Goal: Information Seeking & Learning: Learn about a topic

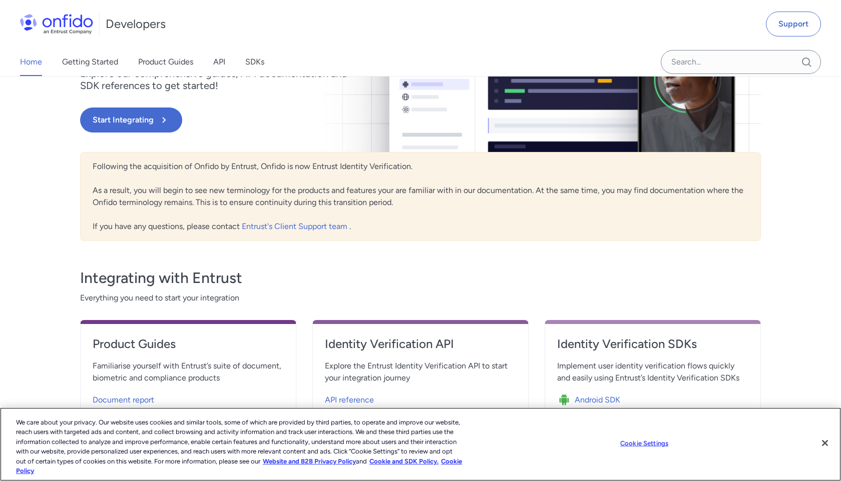
scroll to position [272, 0]
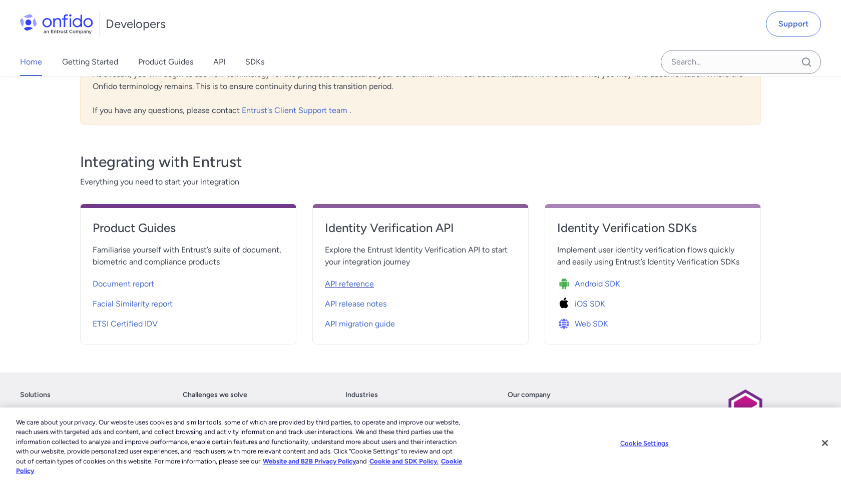
click at [351, 284] on span "API reference" at bounding box center [349, 284] width 49 height 12
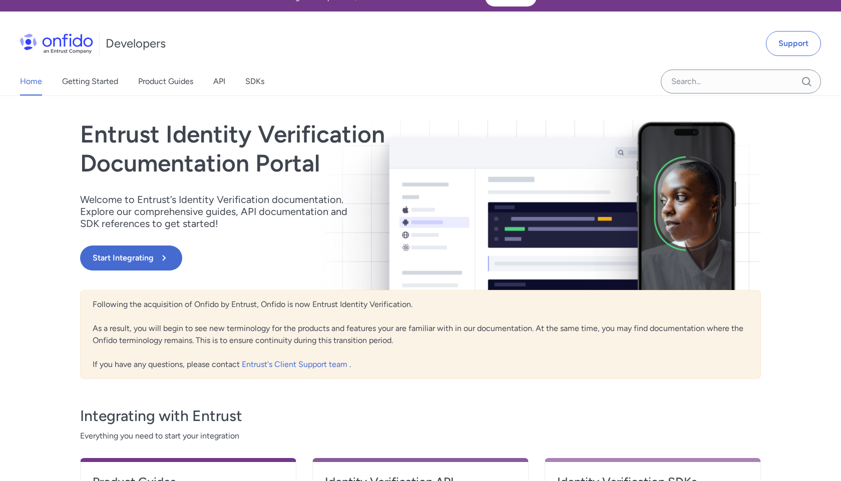
scroll to position [0, 0]
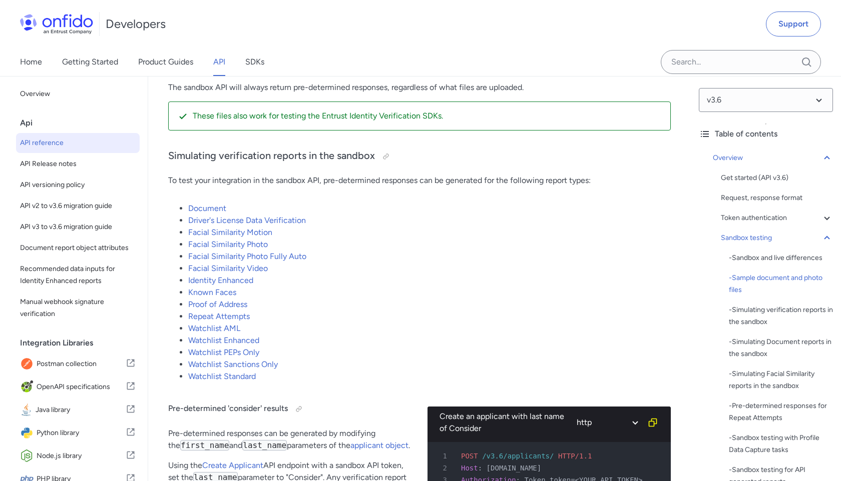
scroll to position [1978, 0]
click at [226, 284] on link "Identity Enhanced" at bounding box center [220, 280] width 65 height 10
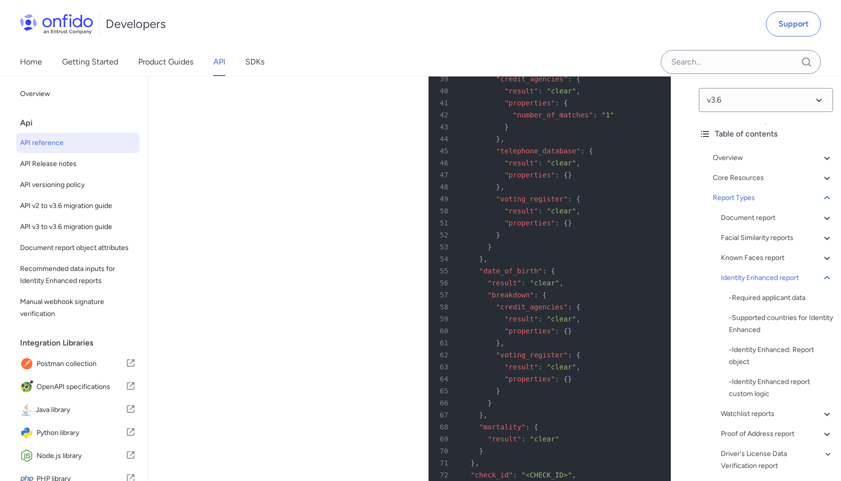
drag, startPoint x: 221, startPoint y: 141, endPoint x: 221, endPoint y: 155, distance: 14.0
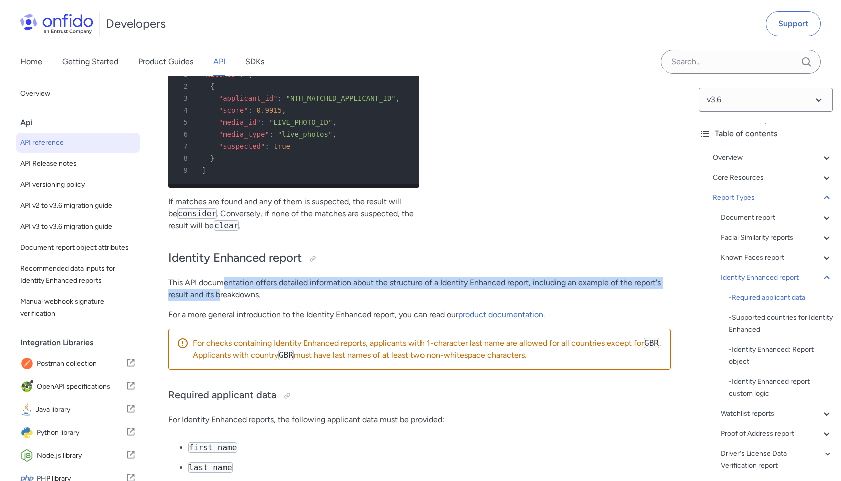
scroll to position [58531, 0]
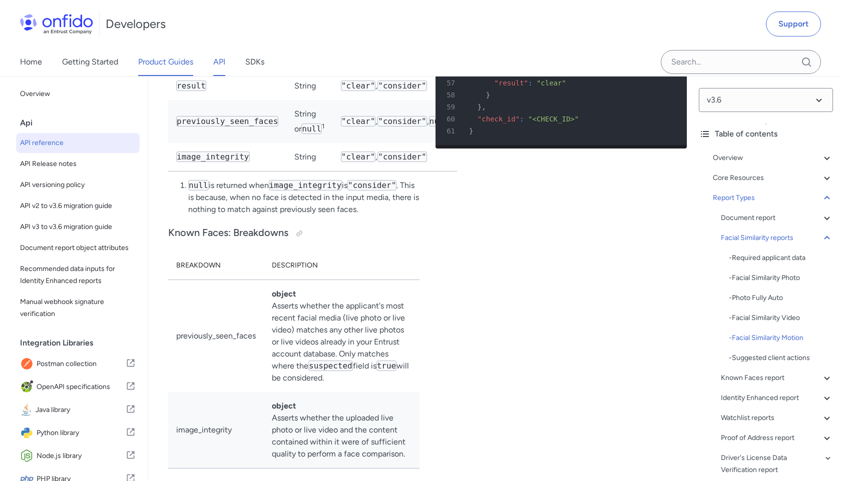
click at [149, 66] on link "Product Guides" at bounding box center [165, 62] width 55 height 28
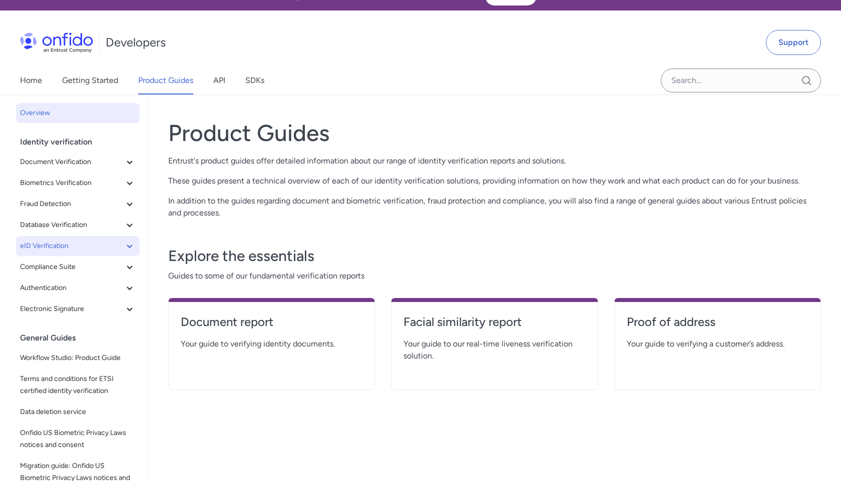
scroll to position [16, 0]
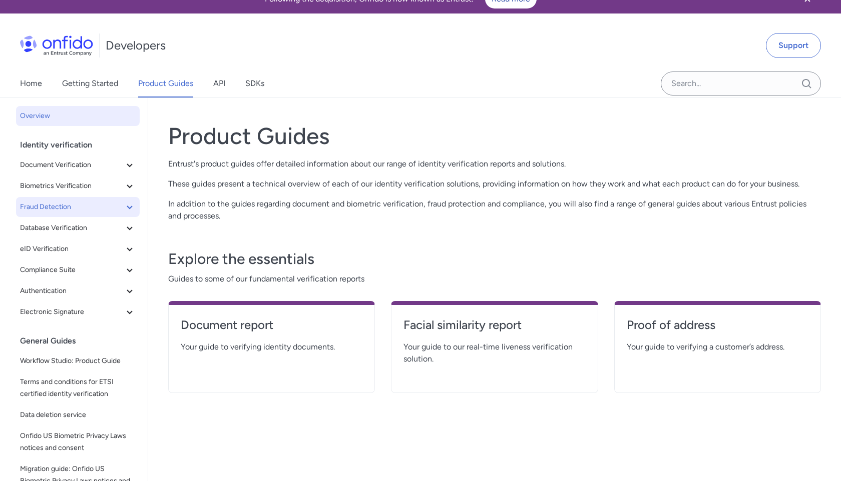
click at [67, 203] on span "Fraud Detection" at bounding box center [72, 207] width 104 height 12
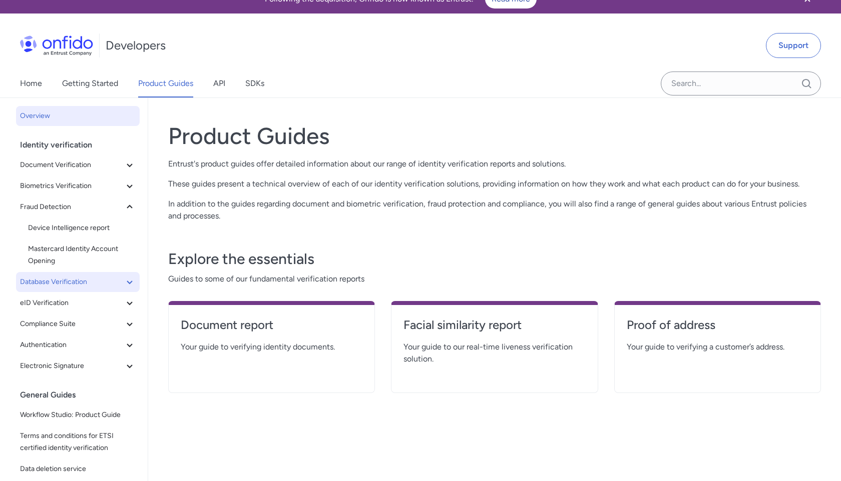
click at [65, 281] on span "Database Verification" at bounding box center [72, 282] width 104 height 12
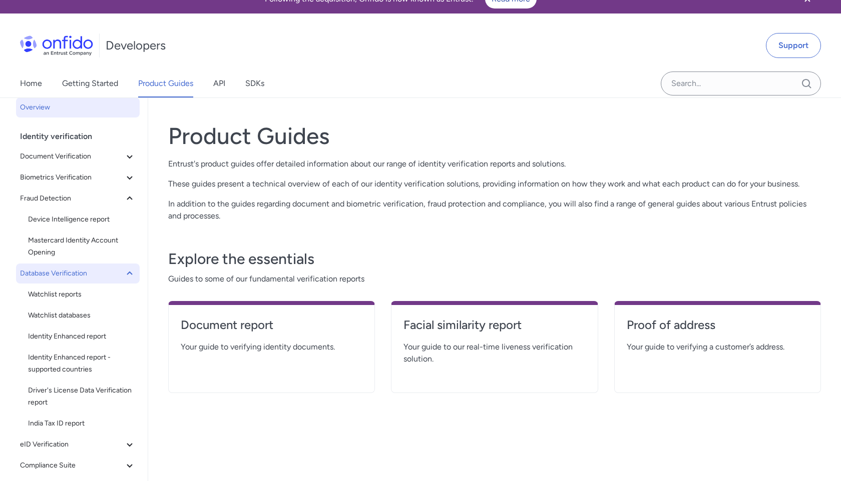
scroll to position [10, 0]
click at [61, 293] on span "Watchlist reports" at bounding box center [82, 293] width 108 height 12
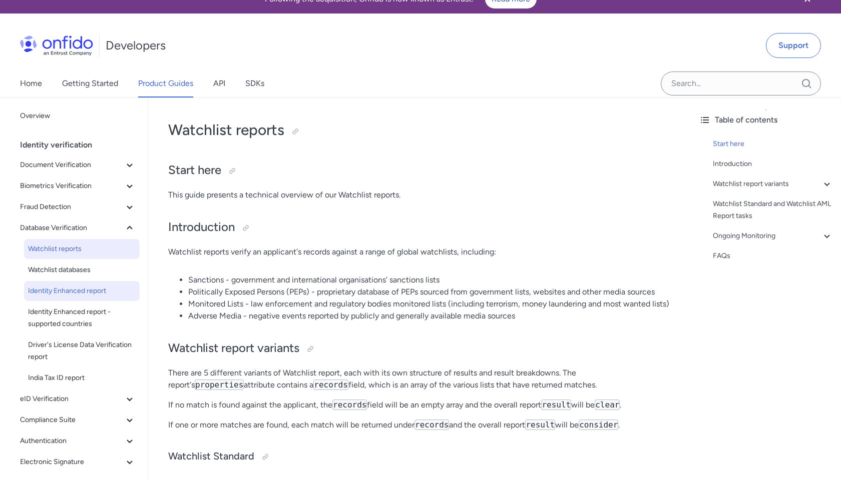
click at [84, 292] on span "Identity Enhanced report" at bounding box center [82, 291] width 108 height 12
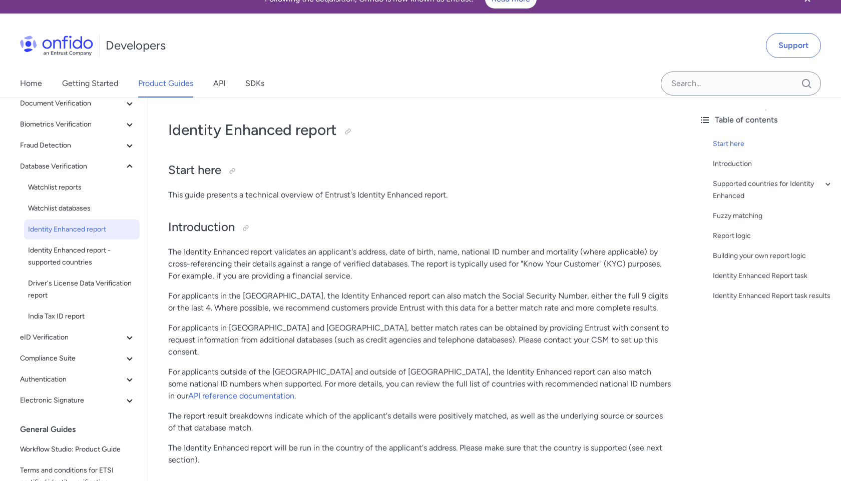
scroll to position [71, 0]
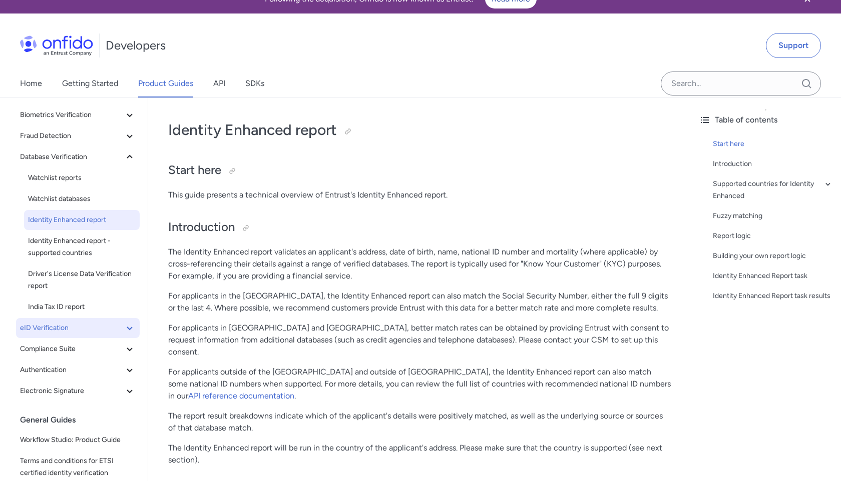
click at [68, 330] on span "eID Verification" at bounding box center [72, 328] width 104 height 12
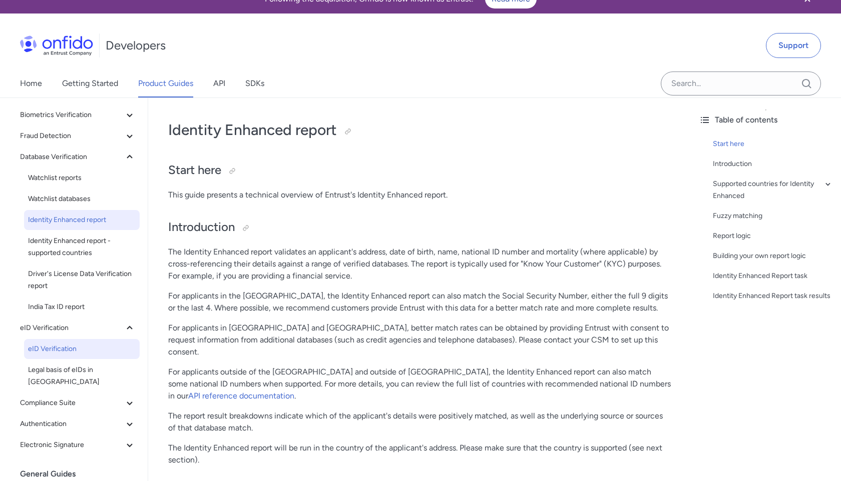
click at [68, 345] on span "eID Verification" at bounding box center [82, 349] width 108 height 12
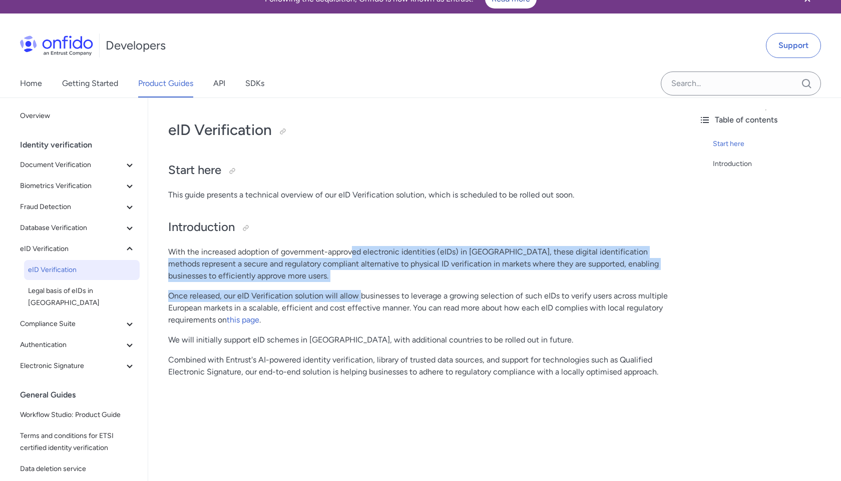
drag, startPoint x: 355, startPoint y: 253, endPoint x: 360, endPoint y: 300, distance: 47.3
click at [360, 300] on div "eID Verification Start here This guide presents a technical overview of our eID…" at bounding box center [419, 248] width 502 height 276
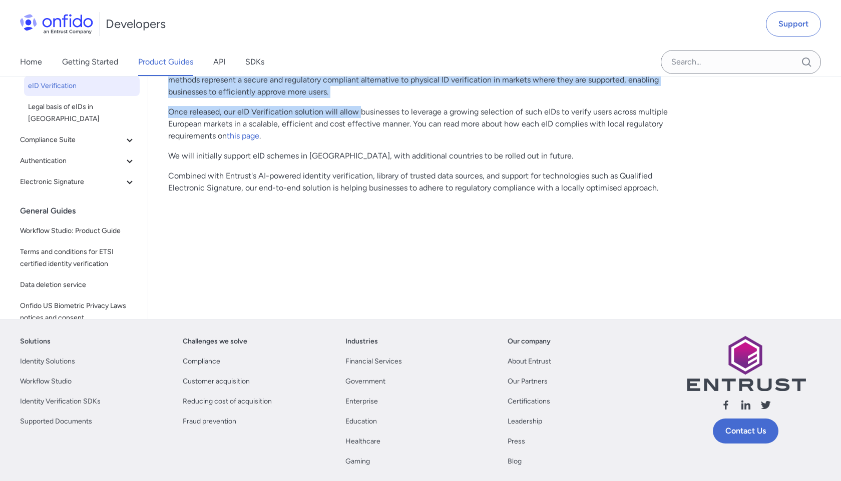
scroll to position [216, 0]
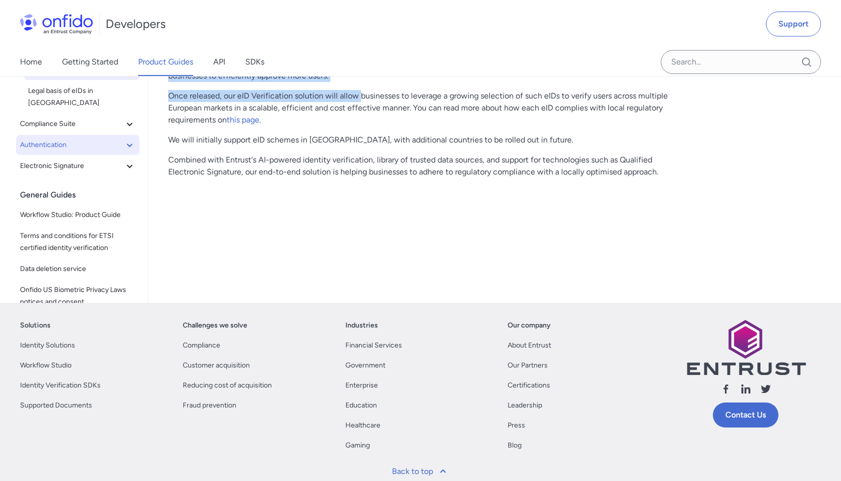
click at [79, 139] on span "Authentication" at bounding box center [72, 145] width 104 height 12
